Goal: Transaction & Acquisition: Download file/media

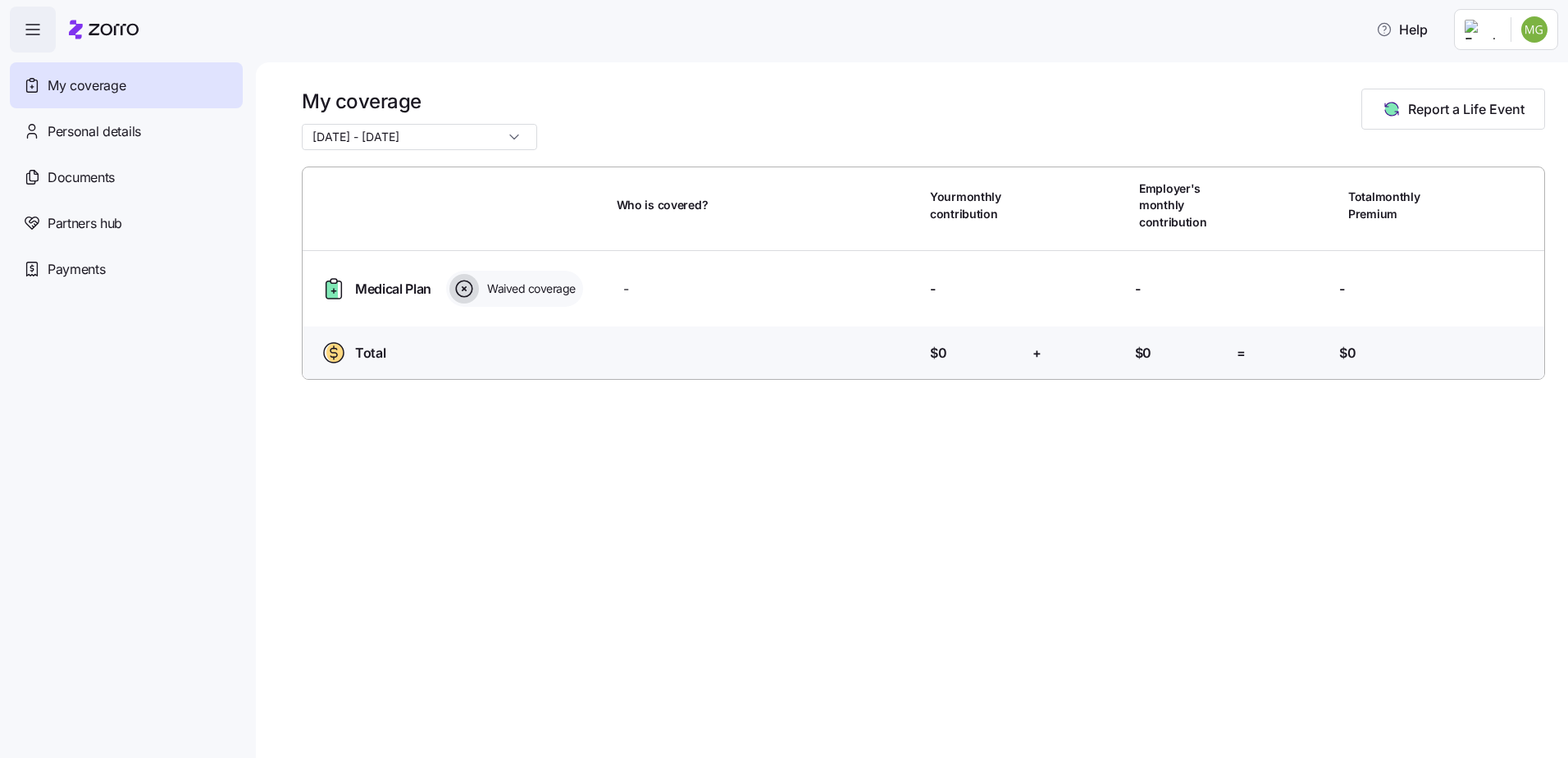
click at [491, 144] on input "01/01/2025 - 12/31/2025" at bounding box center [420, 137] width 236 height 27
click at [495, 138] on div "01/01/2025 - 12/31/2025" at bounding box center [420, 137] width 236 height 27
click at [86, 174] on span "Documents" at bounding box center [82, 177] width 68 height 20
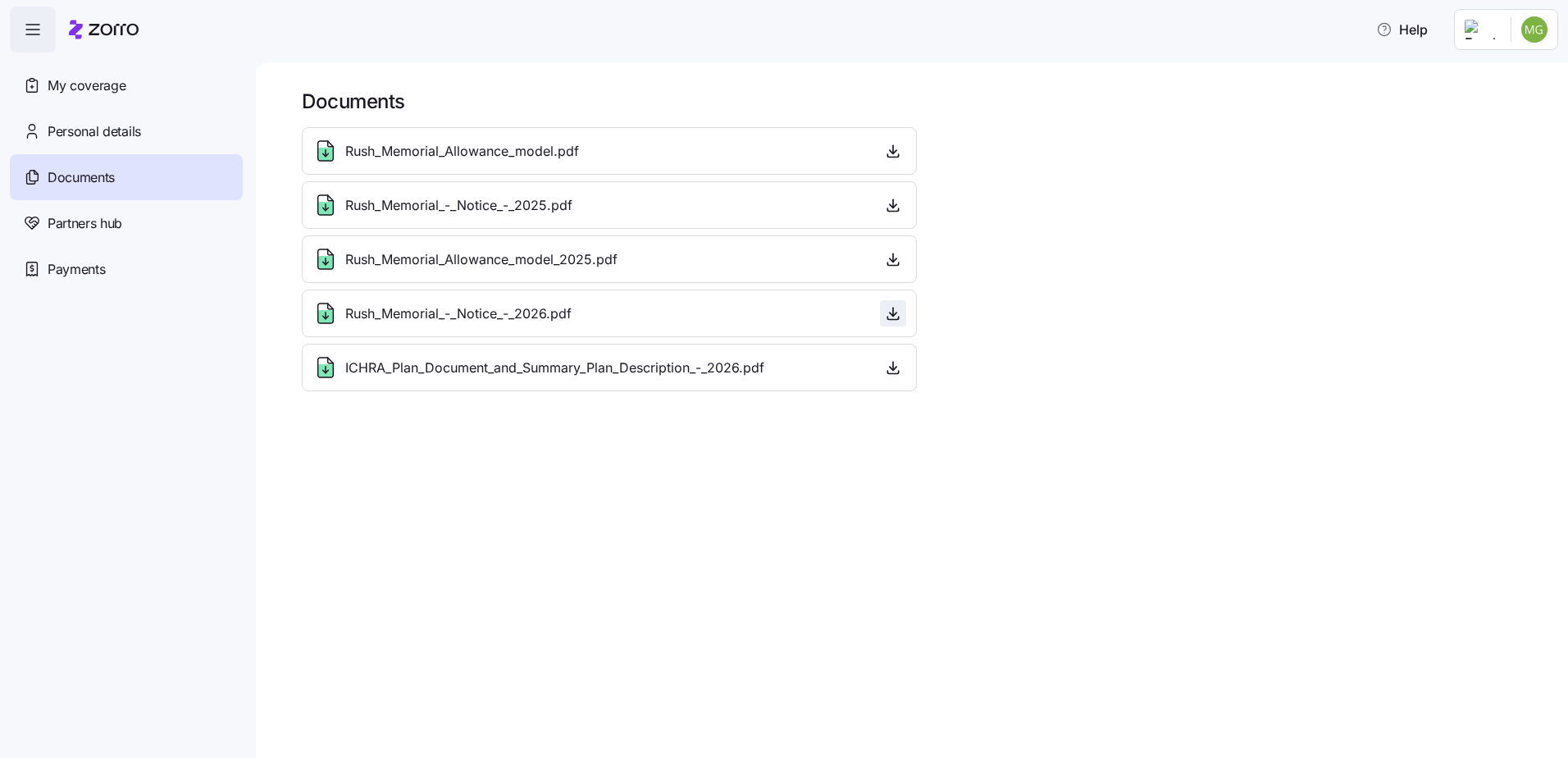
click at [892, 315] on icon "button" at bounding box center [892, 315] width 6 height 4
click at [893, 369] on icon "button" at bounding box center [893, 366] width 0 height 8
